Goal: Information Seeking & Learning: Learn about a topic

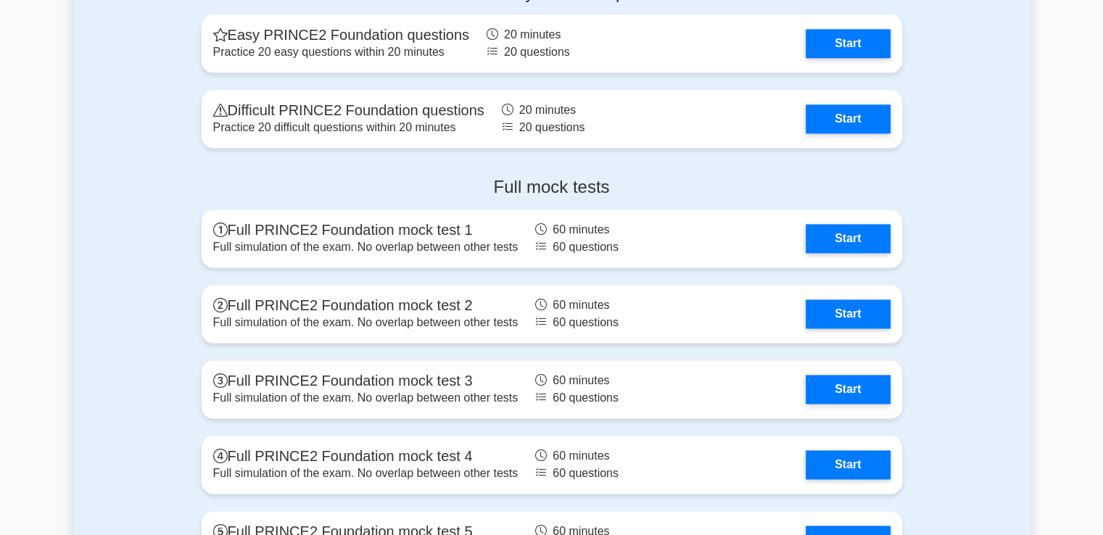
scroll to position [1944, 0]
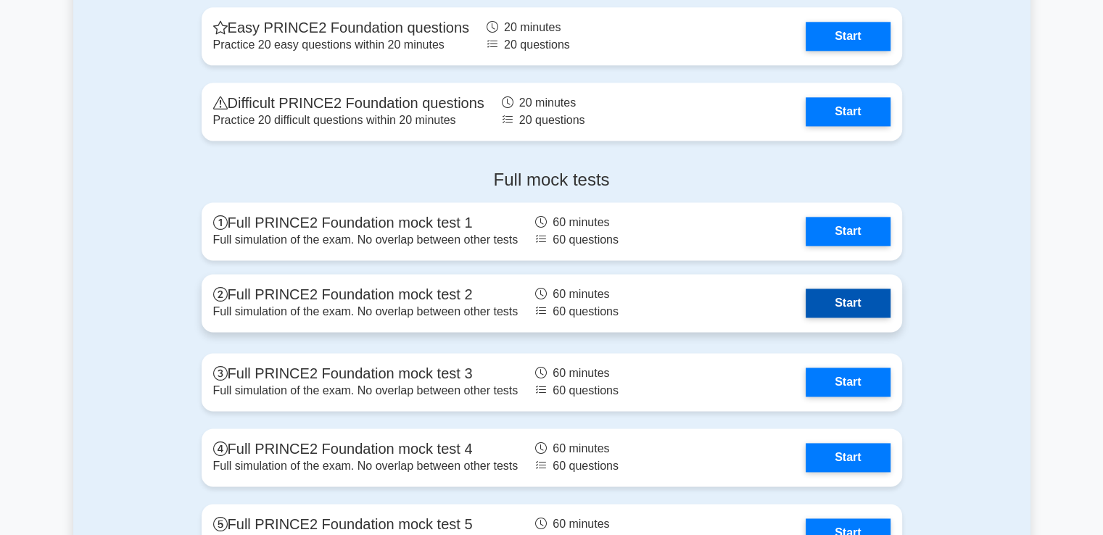
click at [857, 310] on link "Start" at bounding box center [848, 303] width 84 height 29
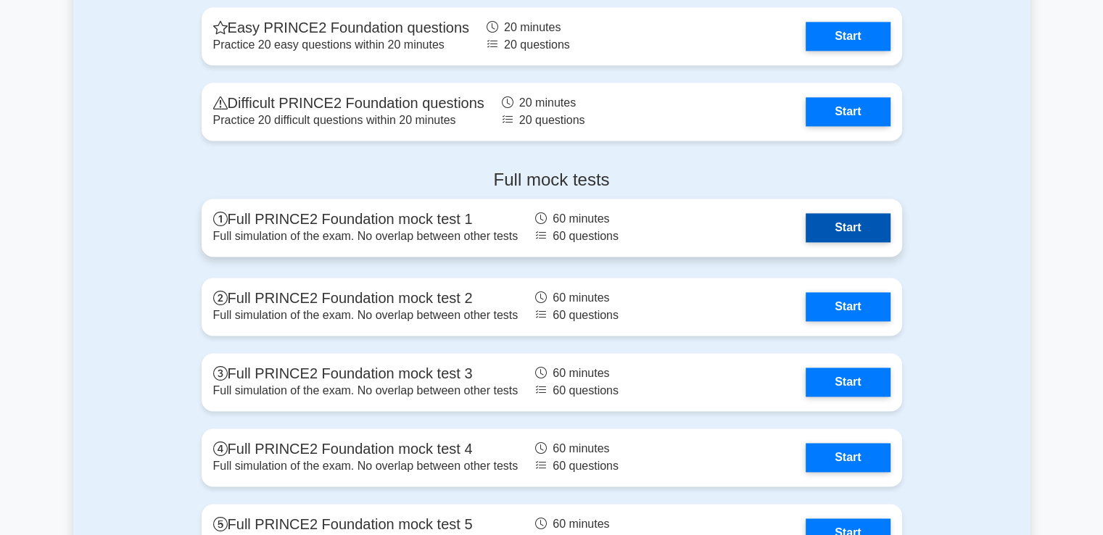
click at [856, 242] on link "Start" at bounding box center [848, 227] width 84 height 29
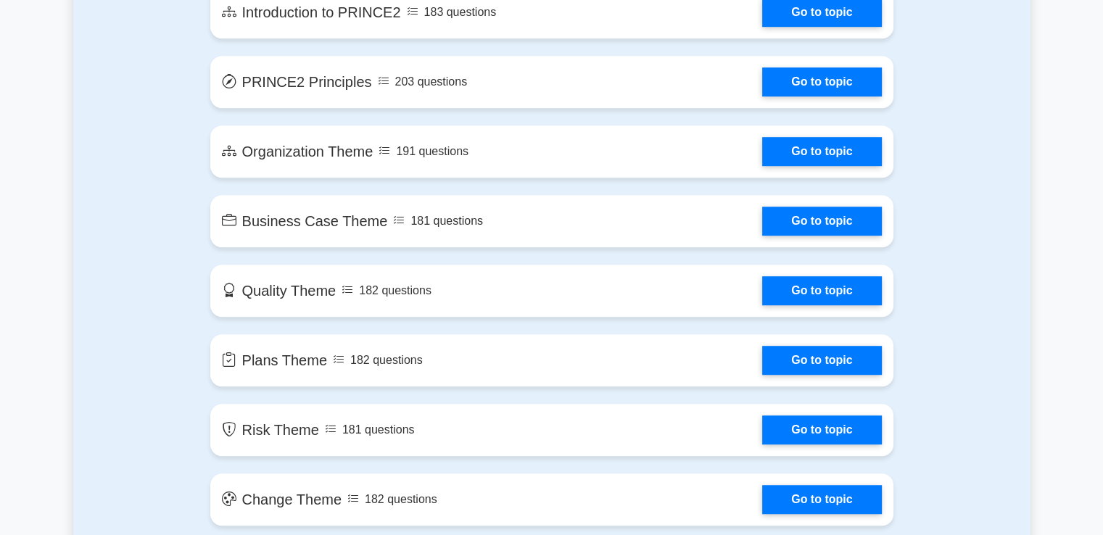
scroll to position [895, 0]
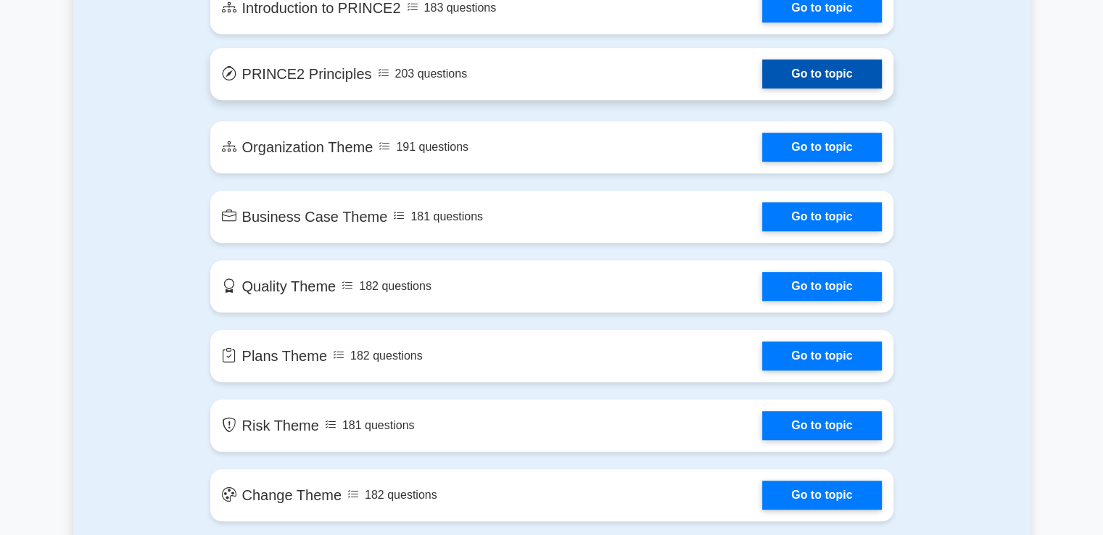
click at [783, 66] on link "Go to topic" at bounding box center [821, 73] width 119 height 29
click at [783, 70] on link "Go to topic" at bounding box center [821, 73] width 119 height 29
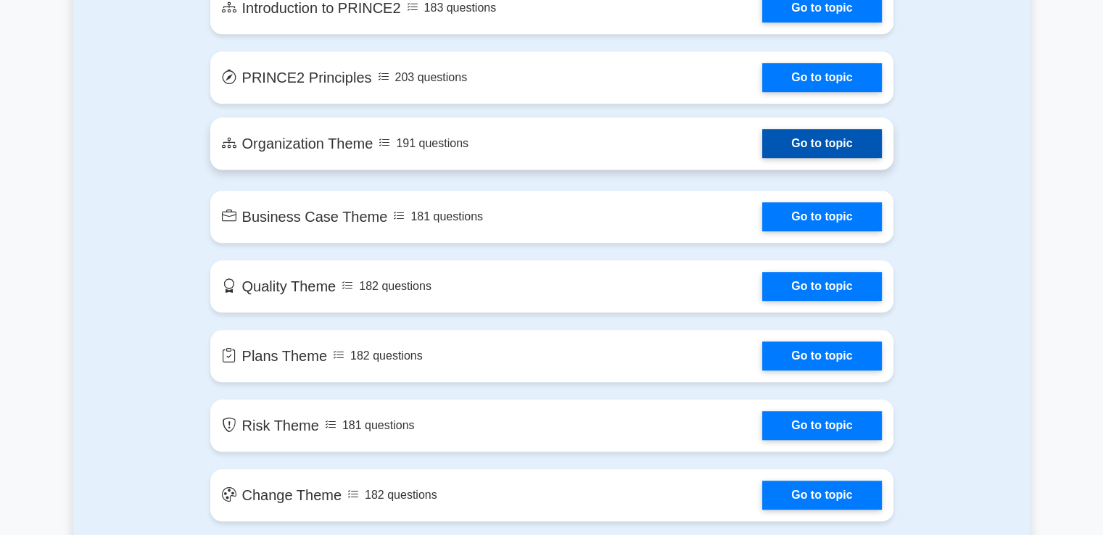
click at [815, 139] on link "Go to topic" at bounding box center [821, 143] width 119 height 29
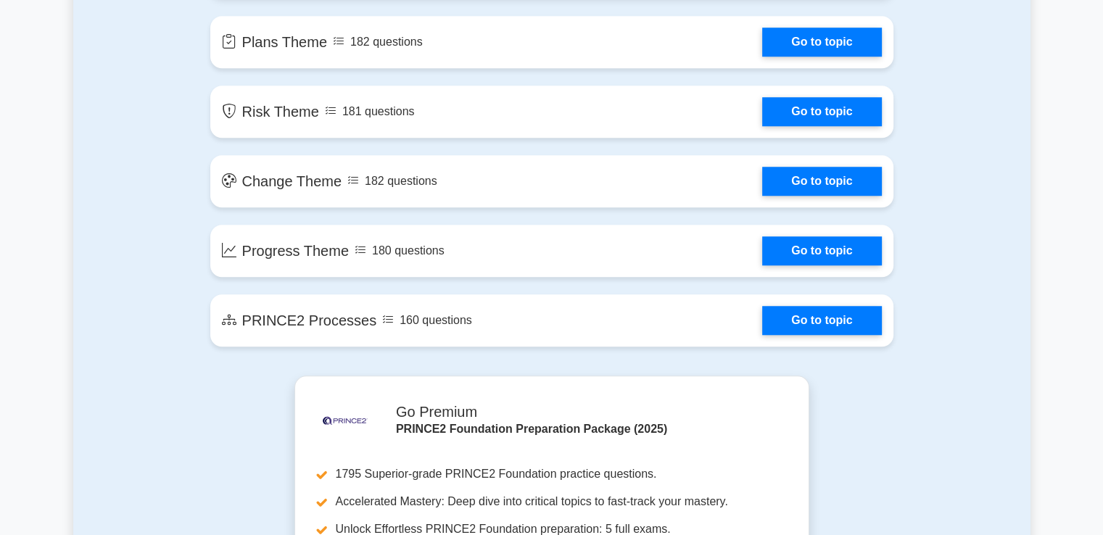
scroll to position [1210, 0]
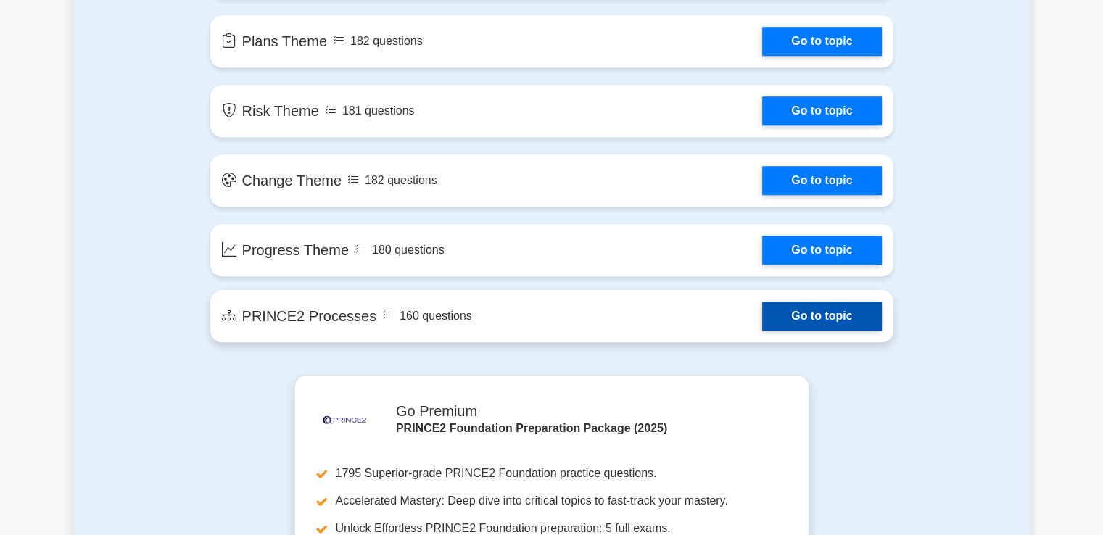
click at [844, 327] on link "Go to topic" at bounding box center [821, 316] width 119 height 29
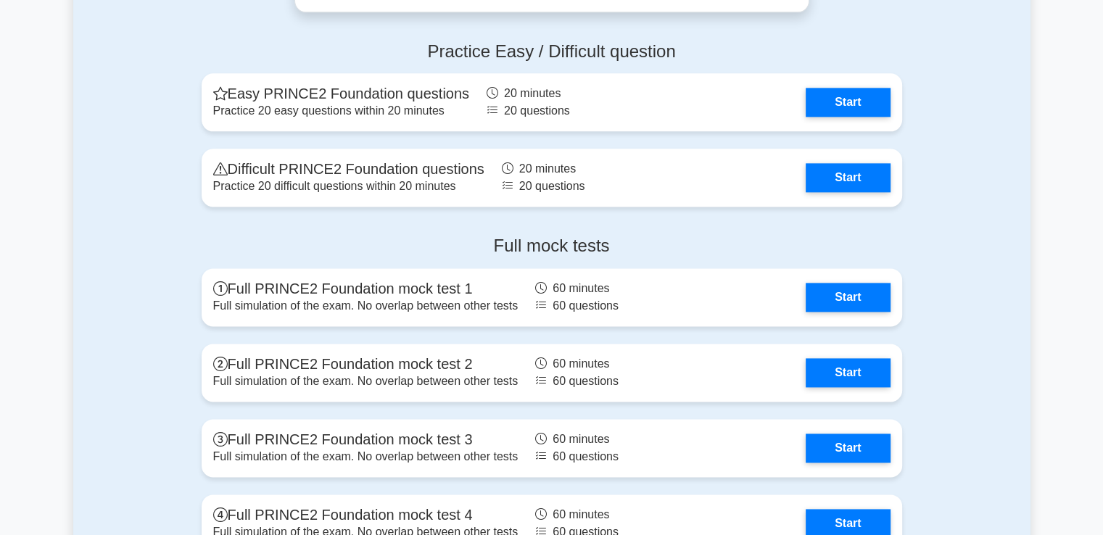
scroll to position [1879, 0]
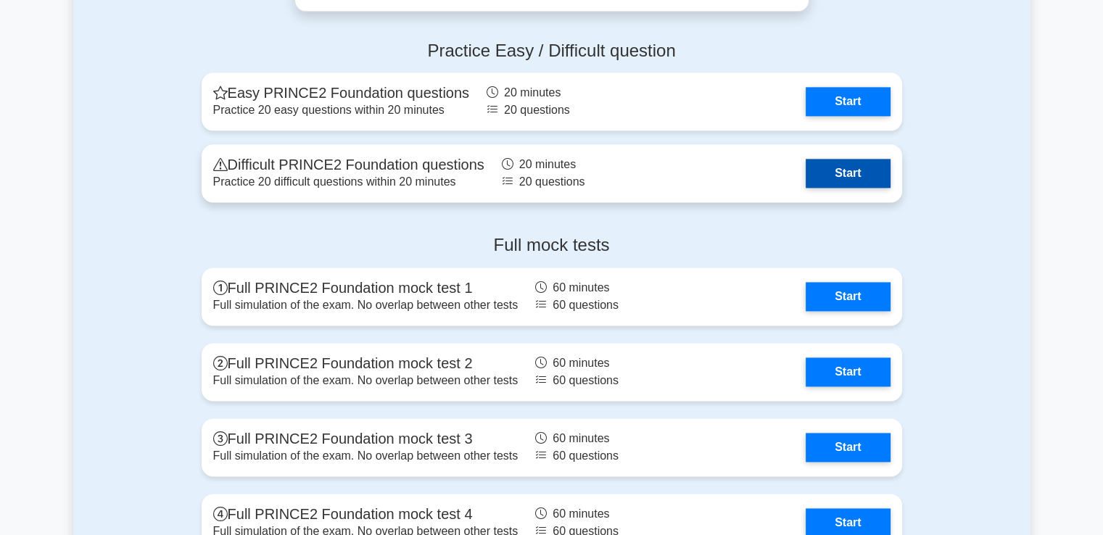
click at [868, 169] on link "Start" at bounding box center [848, 173] width 84 height 29
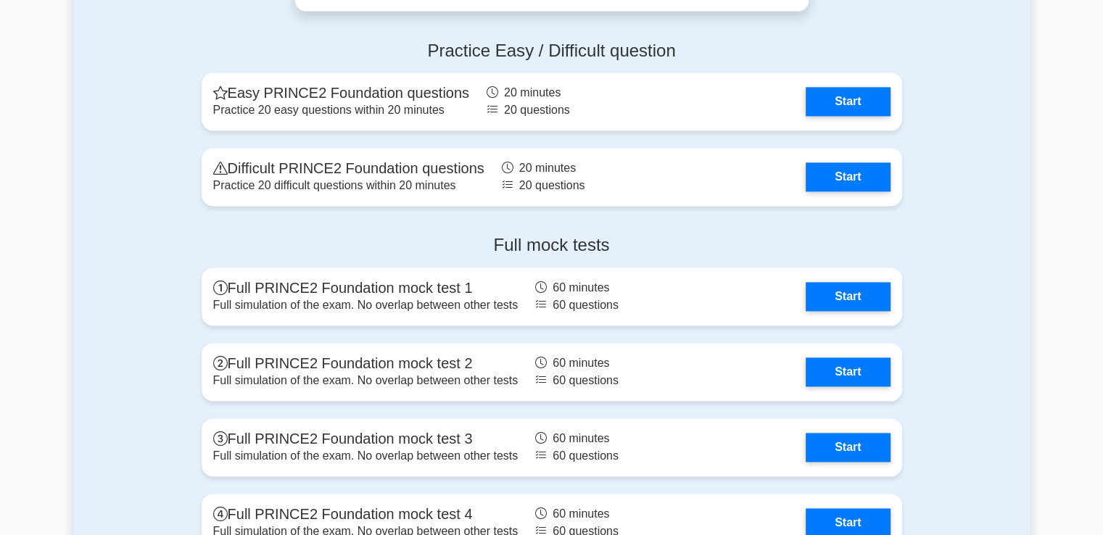
scroll to position [2038, 0]
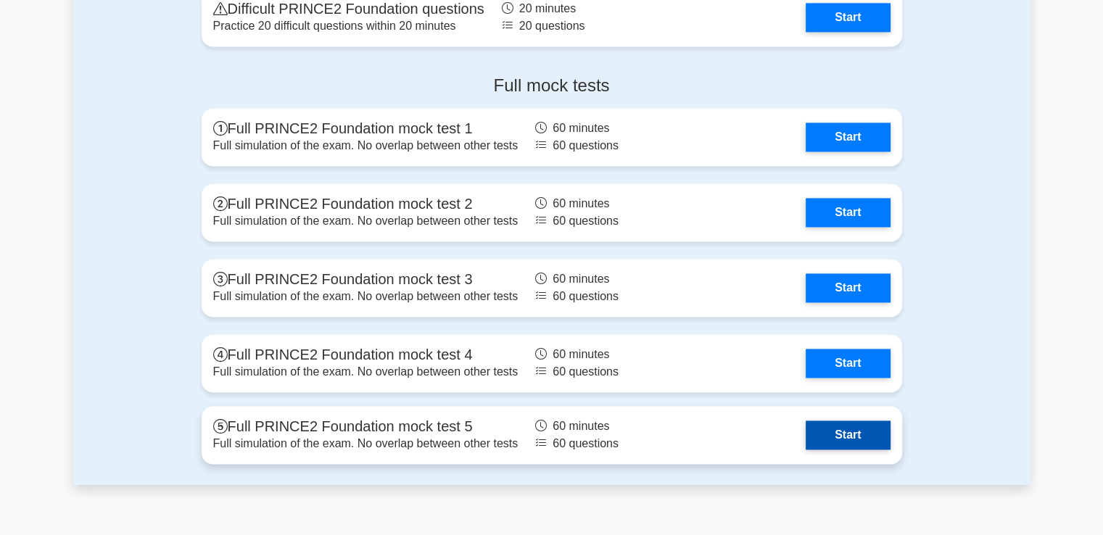
click at [828, 436] on link "Start" at bounding box center [848, 435] width 84 height 29
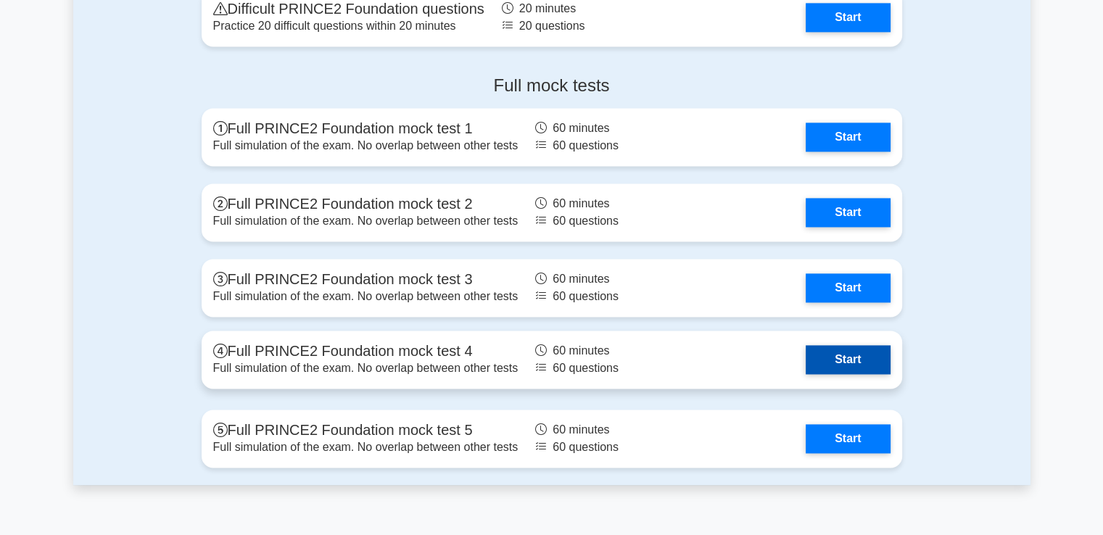
click at [870, 374] on link "Start" at bounding box center [848, 359] width 84 height 29
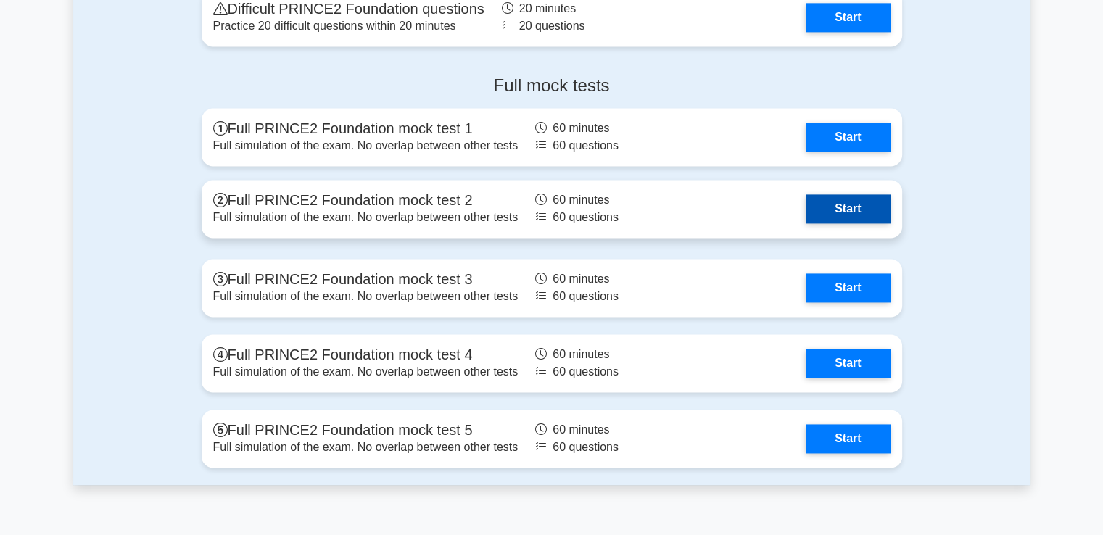
click at [847, 218] on link "Start" at bounding box center [848, 208] width 84 height 29
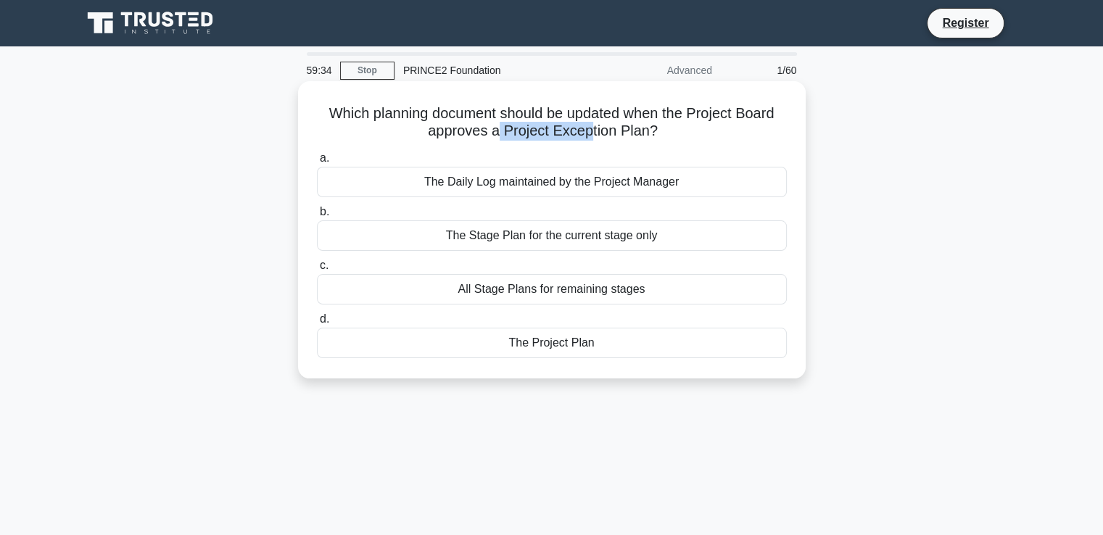
drag, startPoint x: 499, startPoint y: 132, endPoint x: 592, endPoint y: 138, distance: 93.0
click at [592, 138] on h5 "Which planning document should be updated when the Project Board approves a Pro…" at bounding box center [552, 122] width 473 height 36
click at [585, 347] on div "The Project Plan" at bounding box center [552, 343] width 470 height 30
click at [317, 324] on input "d. The Project Plan" at bounding box center [317, 319] width 0 height 9
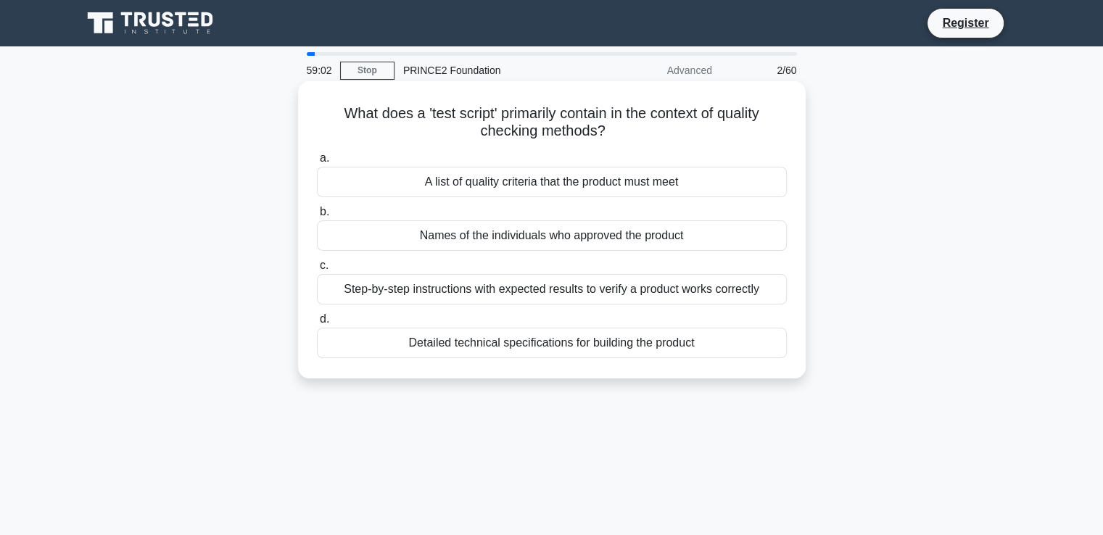
click at [639, 295] on div "Step-by-step instructions with expected results to verify a product works corre…" at bounding box center [552, 289] width 470 height 30
click at [317, 271] on input "c. Step-by-step instructions with expected results to verify a product works co…" at bounding box center [317, 265] width 0 height 9
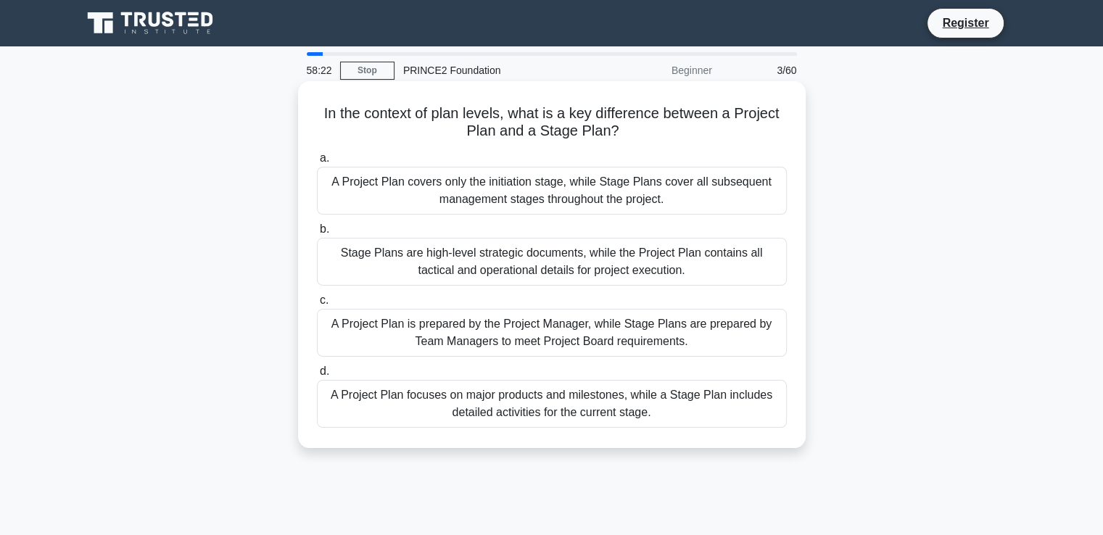
click at [638, 409] on div "A Project Plan focuses on major products and milestones, while a Stage Plan inc…" at bounding box center [552, 404] width 470 height 48
click at [317, 376] on input "d. A Project Plan focuses on major products and milestones, while a Stage Plan …" at bounding box center [317, 371] width 0 height 9
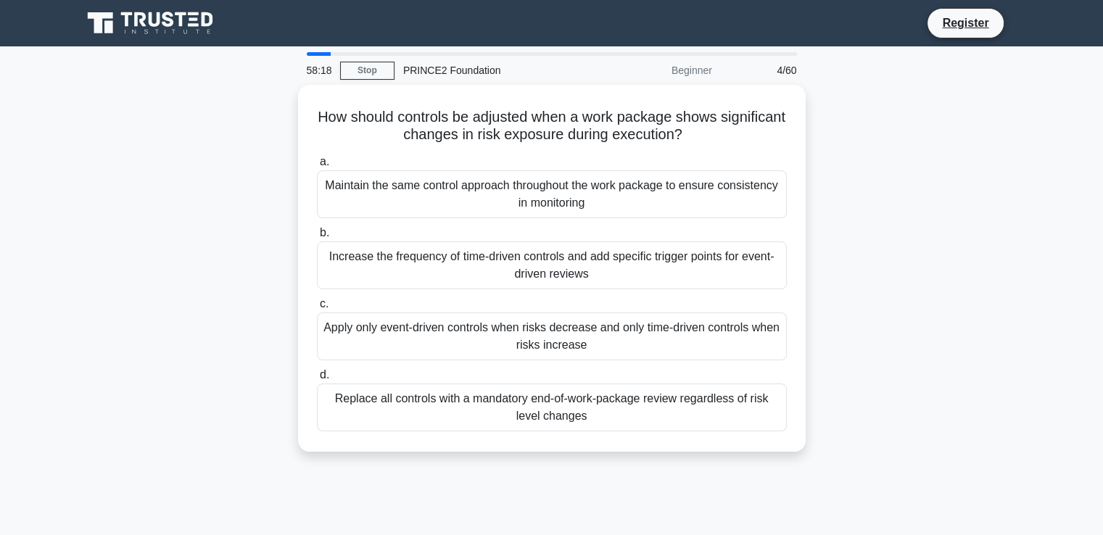
drag, startPoint x: 675, startPoint y: 70, endPoint x: 699, endPoint y: 71, distance: 23.9
click at [699, 71] on div "Beginner" at bounding box center [657, 70] width 127 height 29
click at [888, 201] on div "How should controls be adjusted when a work package shows significant changes i…" at bounding box center [551, 277] width 957 height 384
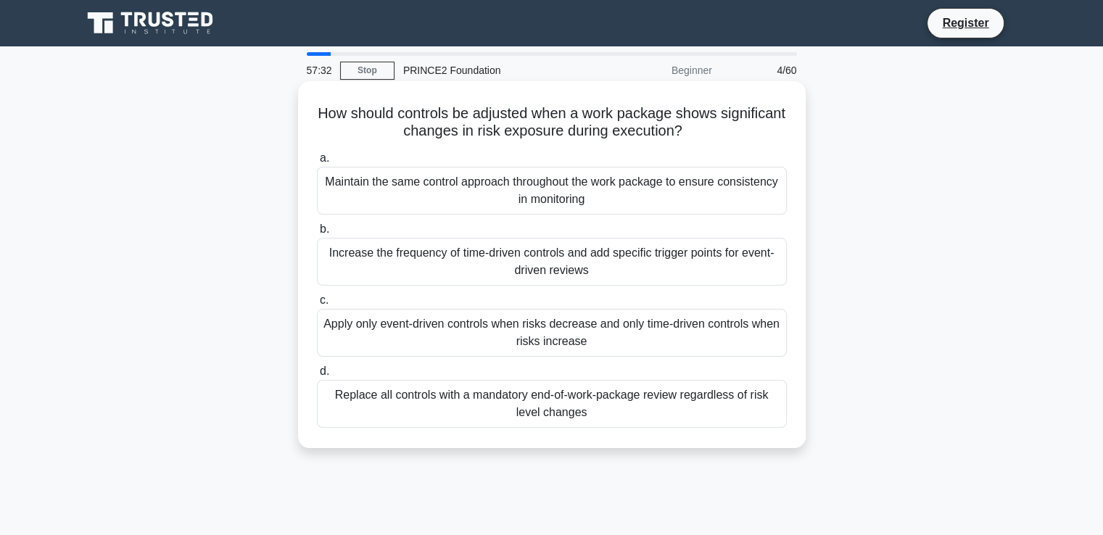
click at [696, 265] on div "Increase the frequency of time-driven controls and add specific trigger points …" at bounding box center [552, 262] width 470 height 48
click at [317, 234] on input "b. Increase the frequency of time-driven controls and add specific trigger poin…" at bounding box center [317, 229] width 0 height 9
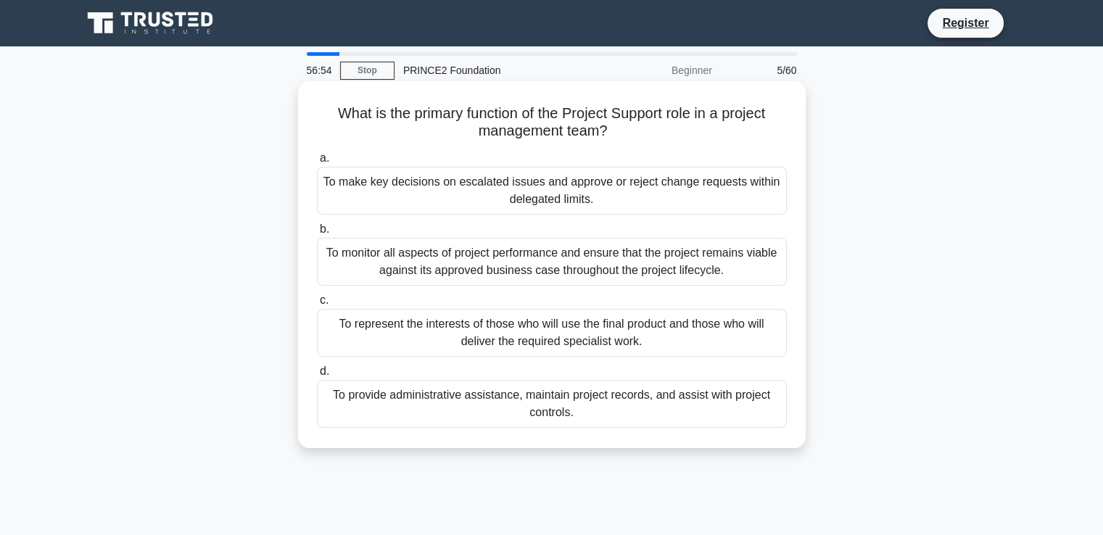
click at [419, 403] on div "To provide administrative assistance, maintain project records, and assist with…" at bounding box center [552, 404] width 470 height 48
click at [317, 376] on input "d. To provide administrative assistance, maintain project records, and assist w…" at bounding box center [317, 371] width 0 height 9
